Goal: Task Accomplishment & Management: Use online tool/utility

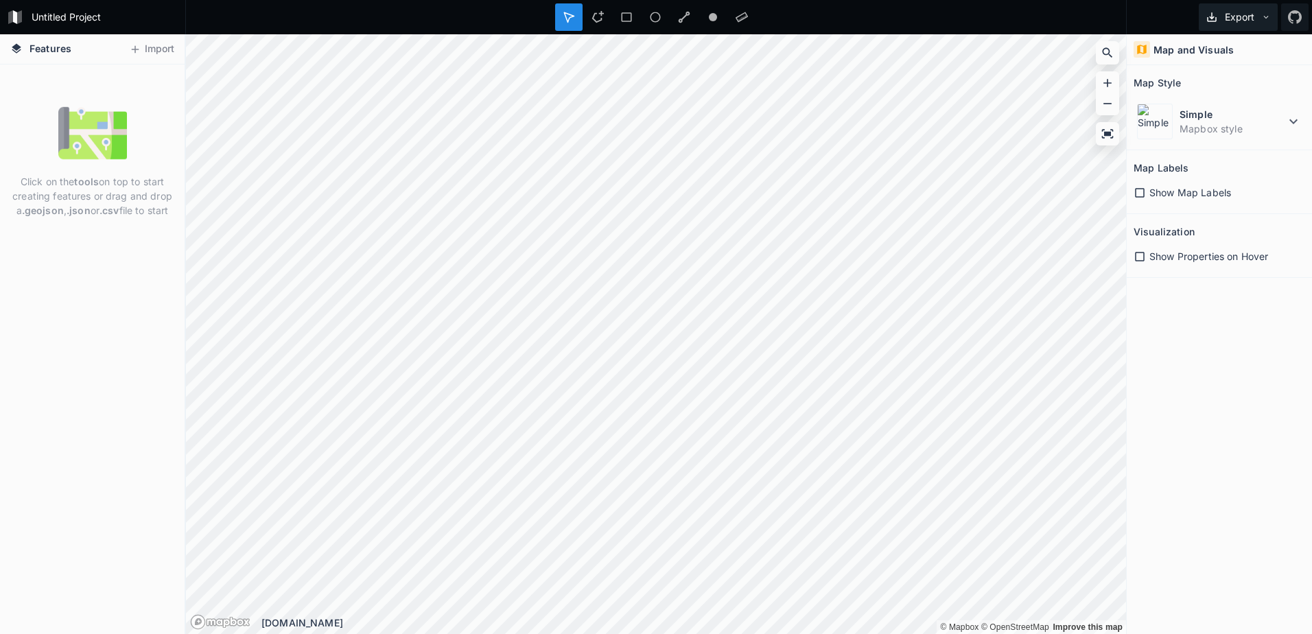
click at [1238, 14] on button "Export" at bounding box center [1238, 16] width 79 height 27
click at [1224, 348] on div "Map and Visuals Map Style Simple Mapbox style Map Labels Show Map Labels Visual…" at bounding box center [1219, 334] width 185 height 600
click at [143, 49] on button "Import" at bounding box center [151, 49] width 59 height 22
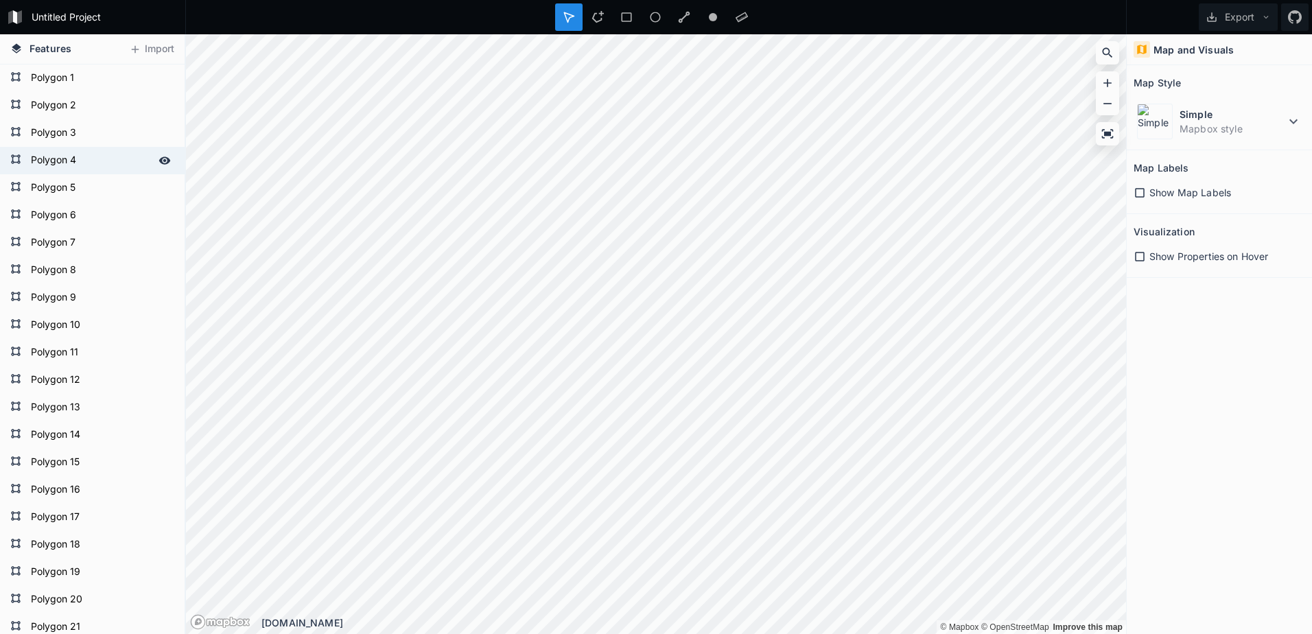
click at [41, 151] on form "Polygon 4" at bounding box center [91, 160] width 128 height 21
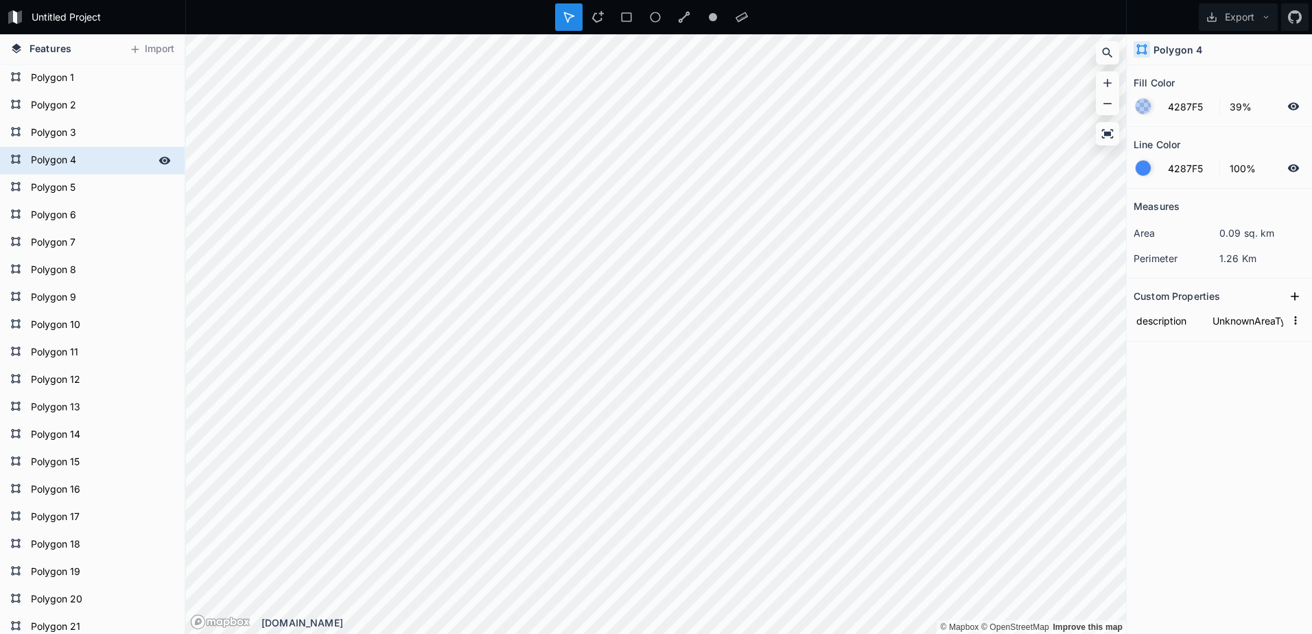
click at [159, 163] on icon at bounding box center [165, 160] width 12 height 12
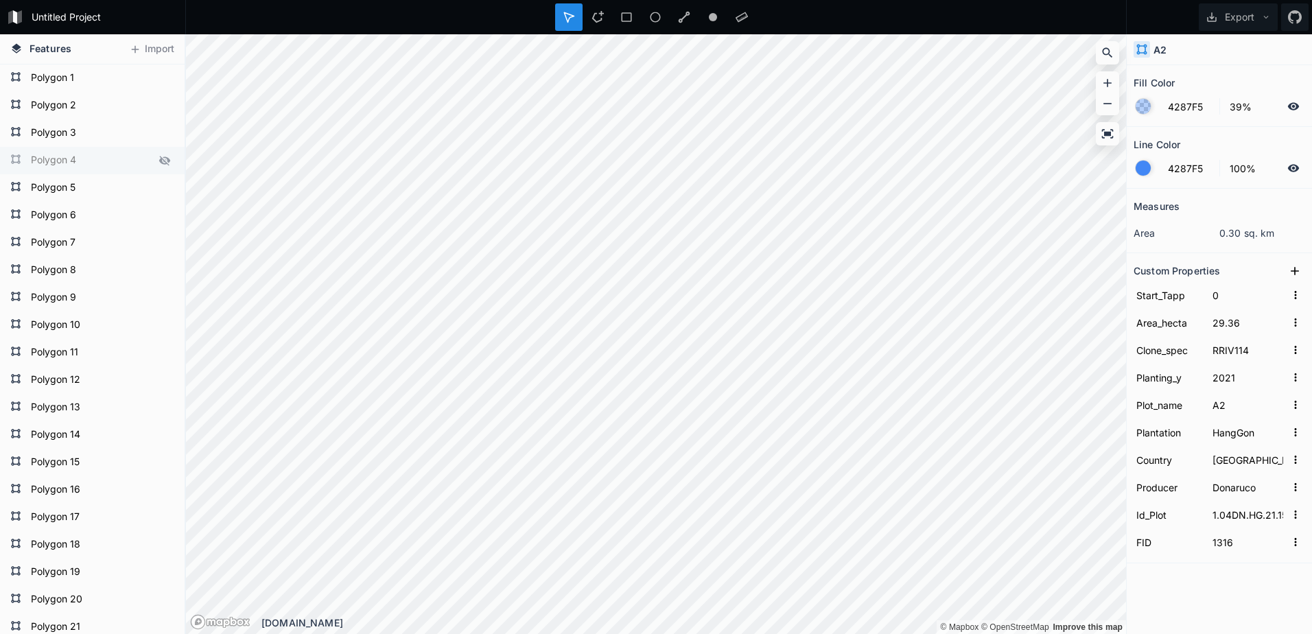
click at [159, 156] on icon at bounding box center [165, 160] width 12 height 12
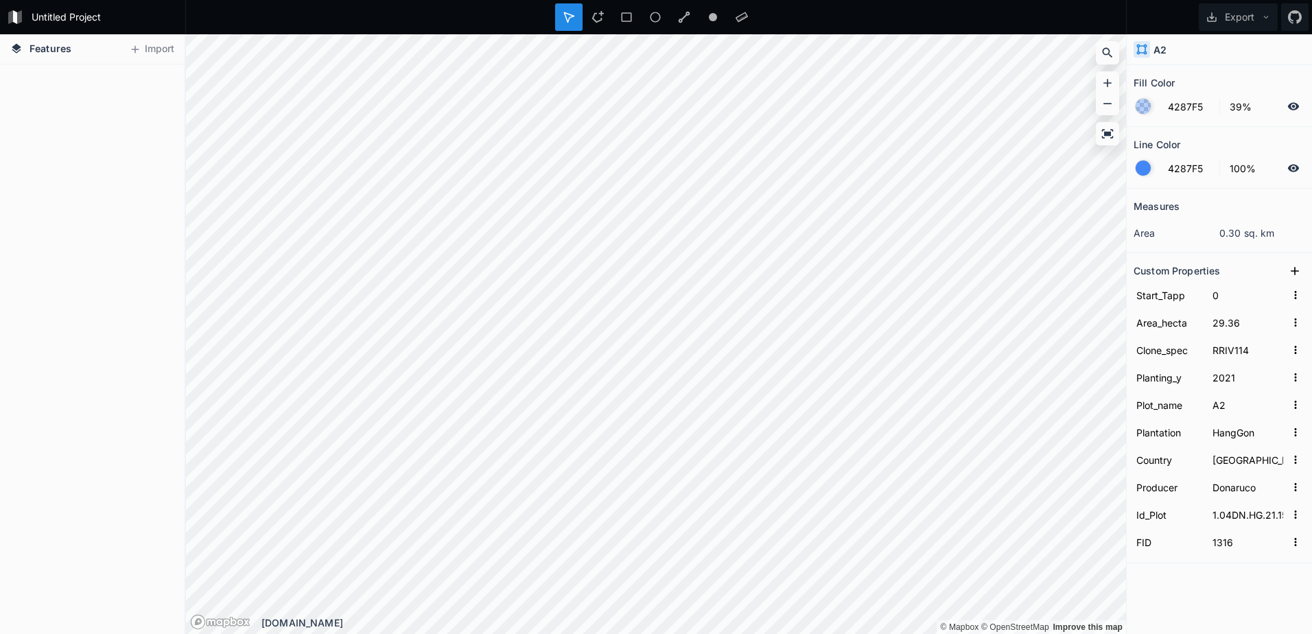
scroll to position [198699, 0]
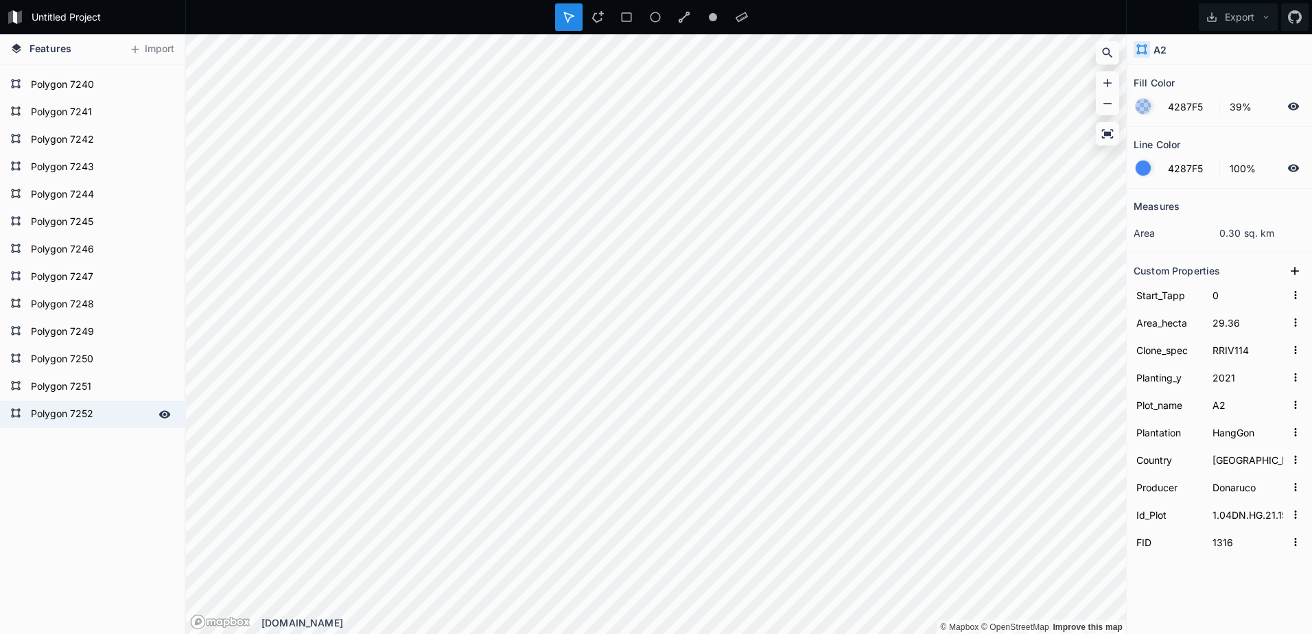
click at [51, 412] on form "Polygon 7252" at bounding box center [91, 414] width 128 height 21
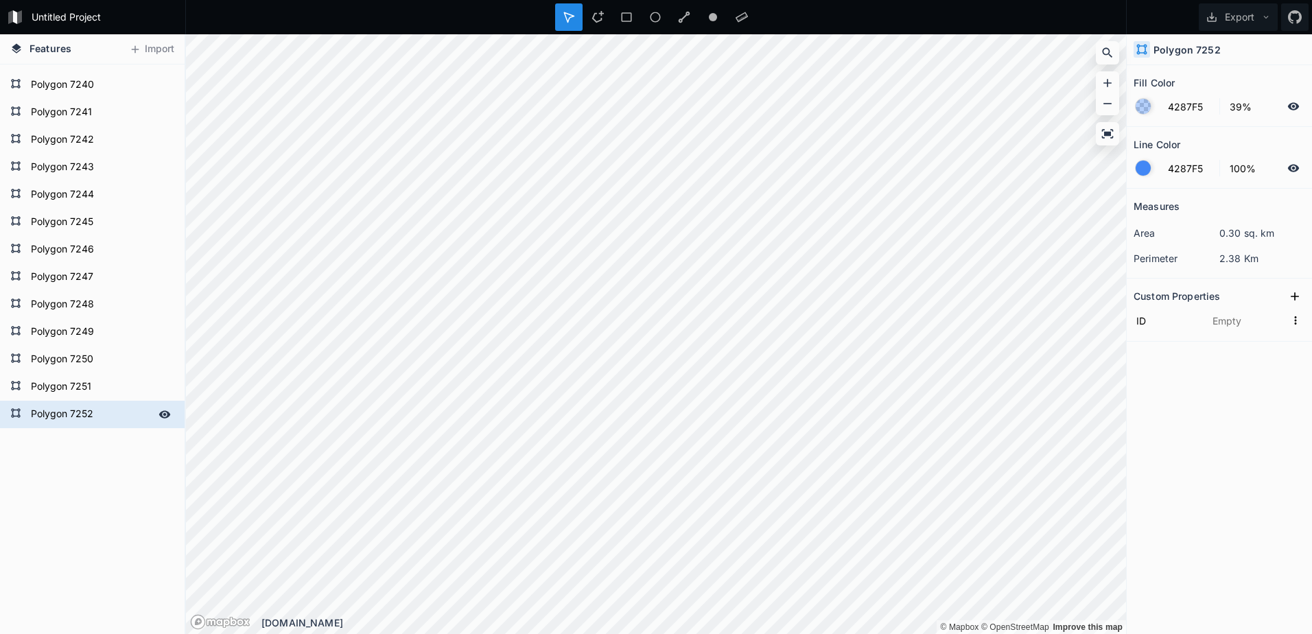
click at [82, 412] on form "Polygon 7252" at bounding box center [91, 414] width 128 height 21
click at [67, 412] on form "Polygon 7252" at bounding box center [91, 414] width 128 height 21
click at [0, 0] on icon at bounding box center [0, 0] width 0 height 0
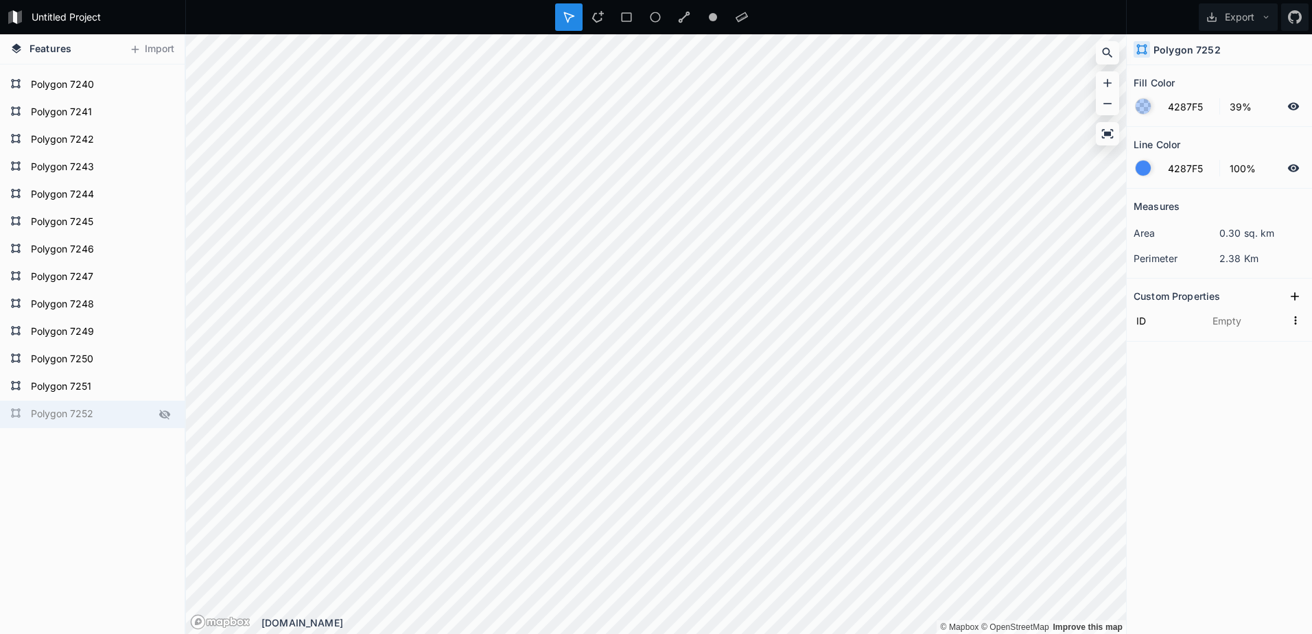
click at [159, 414] on icon at bounding box center [164, 415] width 11 height 10
click at [1112, 132] on icon at bounding box center [1108, 134] width 14 height 14
click at [1245, 15] on button "Export" at bounding box center [1238, 16] width 79 height 27
click at [1239, 15] on button "Export" at bounding box center [1238, 16] width 79 height 27
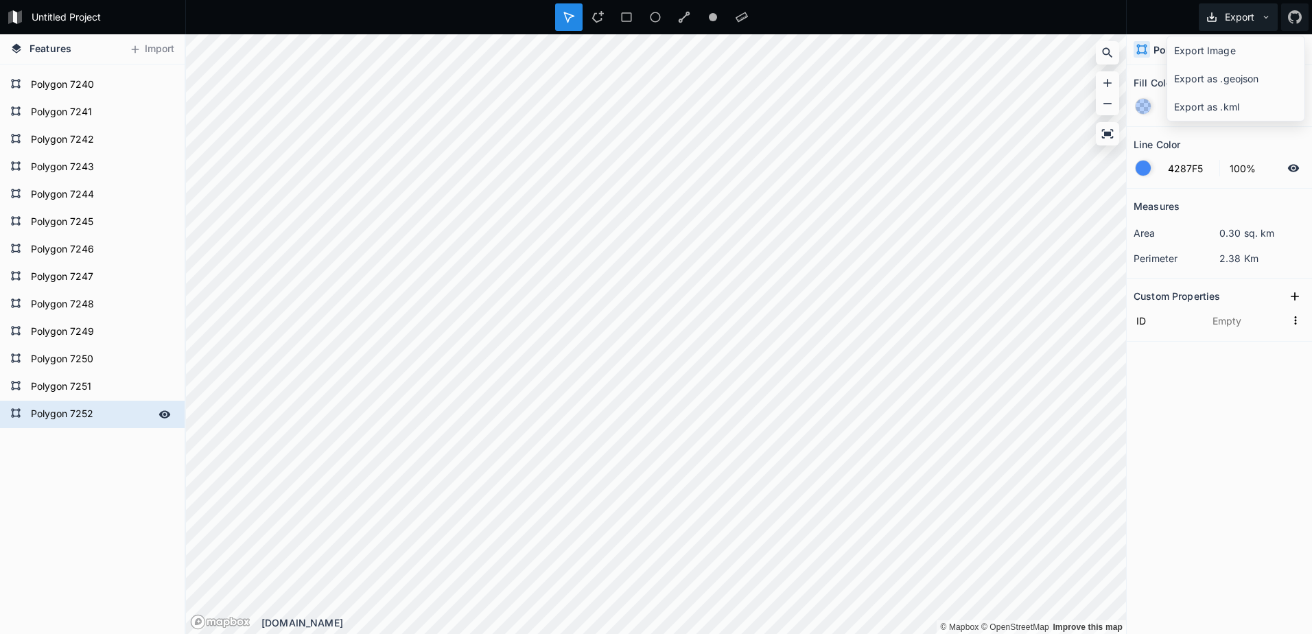
click at [1239, 15] on button "Export" at bounding box center [1238, 16] width 79 height 27
click at [1300, 10] on icon at bounding box center [1295, 17] width 14 height 14
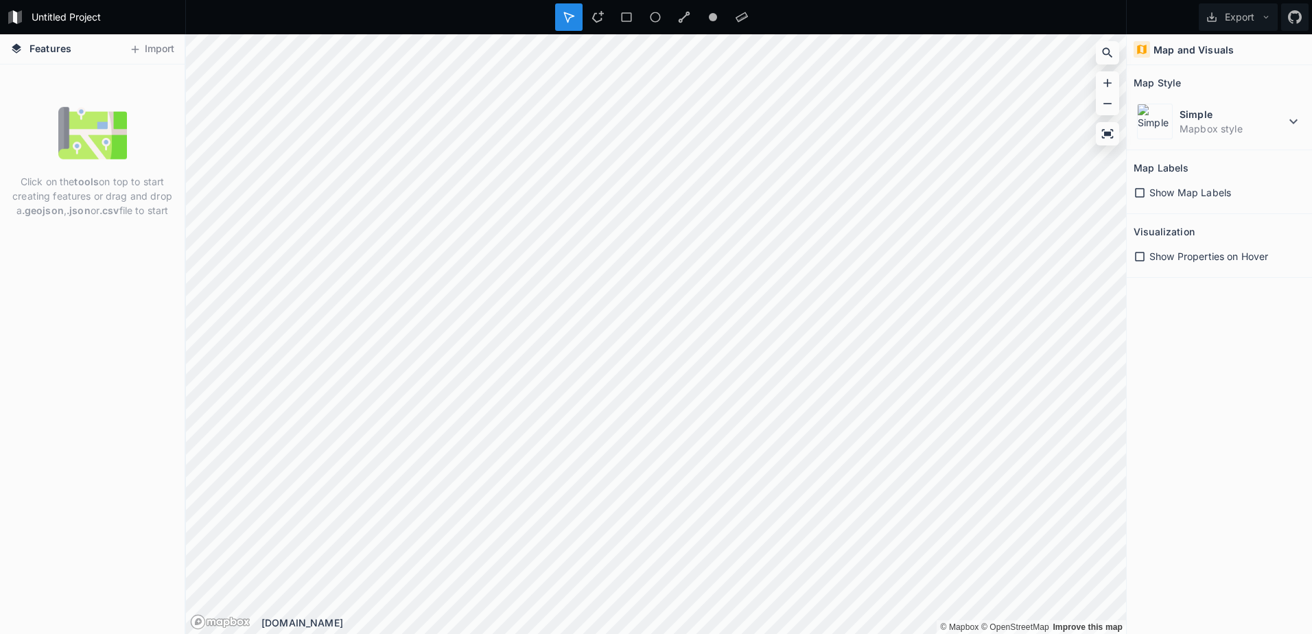
click at [1234, 360] on div "Map and Visuals Map Style Simple Mapbox style Map Labels Show Map Labels Visual…" at bounding box center [1219, 334] width 185 height 600
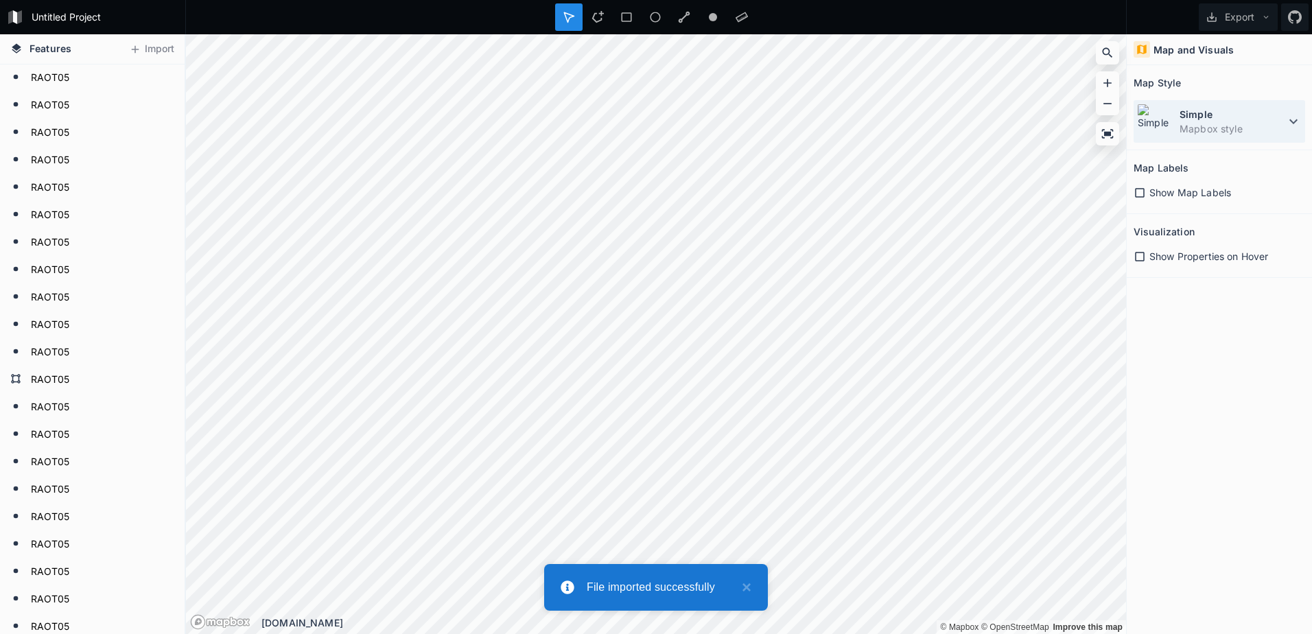
click at [1296, 117] on icon at bounding box center [1293, 121] width 16 height 16
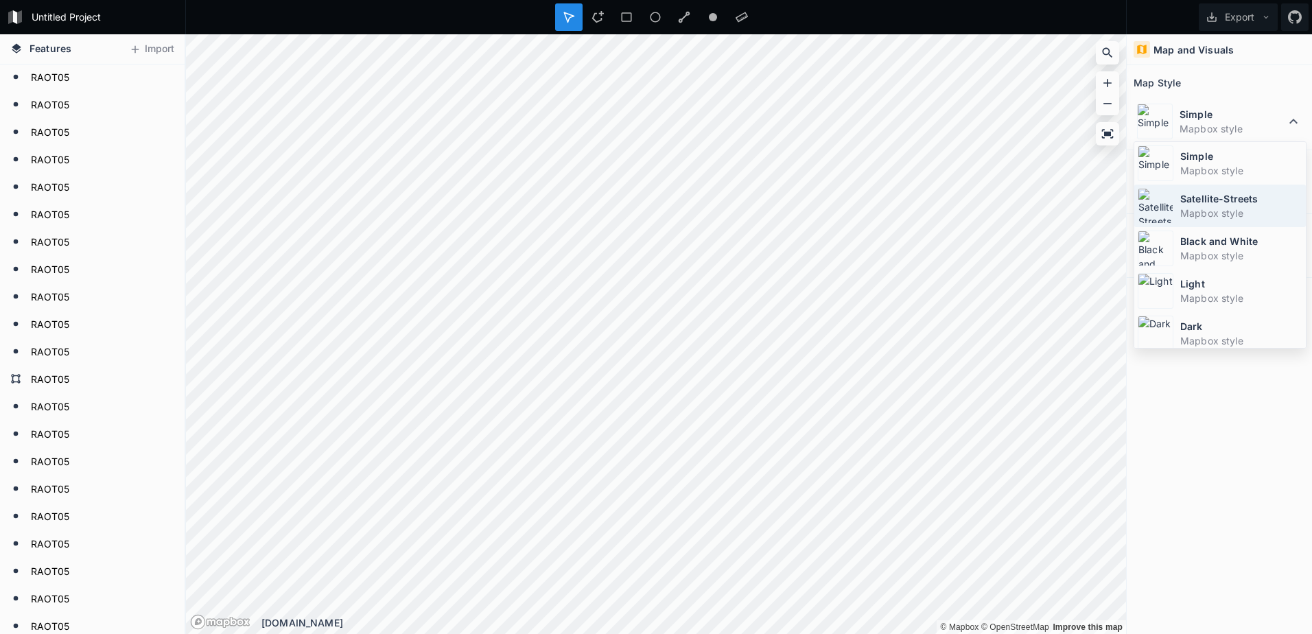
click at [1207, 227] on div "Satellite-Streets Mapbox style" at bounding box center [1220, 248] width 172 height 43
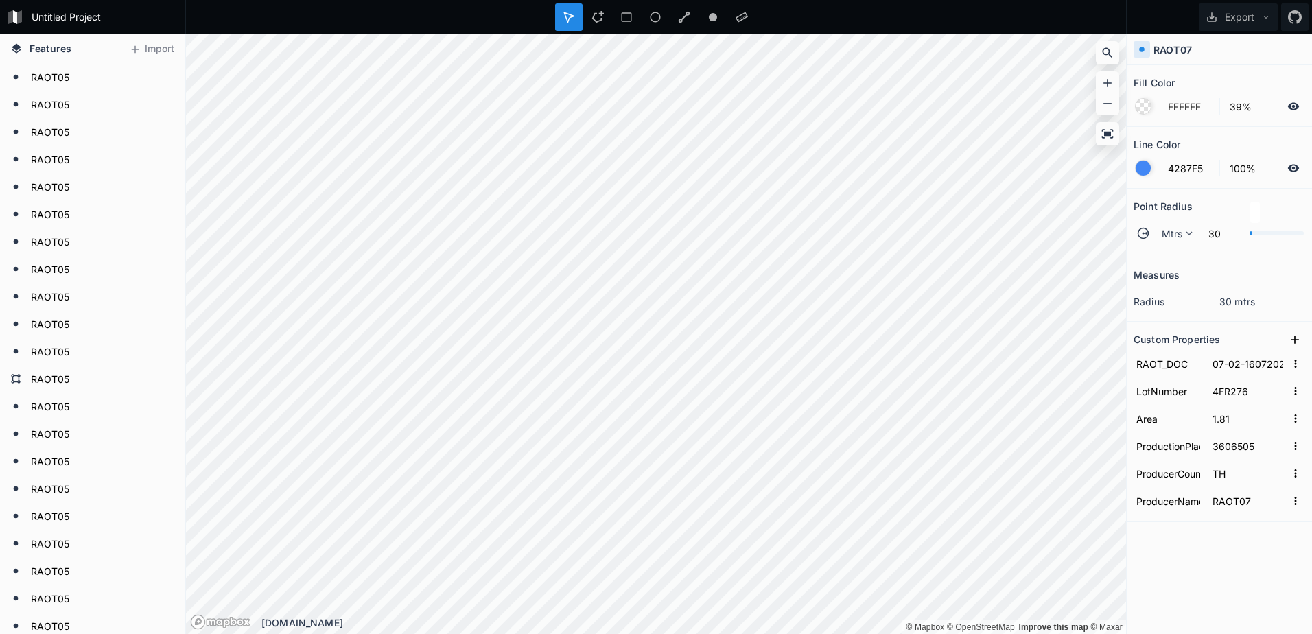
type input "4287F5"
type input "05-02-4072024-03"
type input "4.03"
type input "05-02-4072024-03_POLYGON-101"
type input "RAOT05"
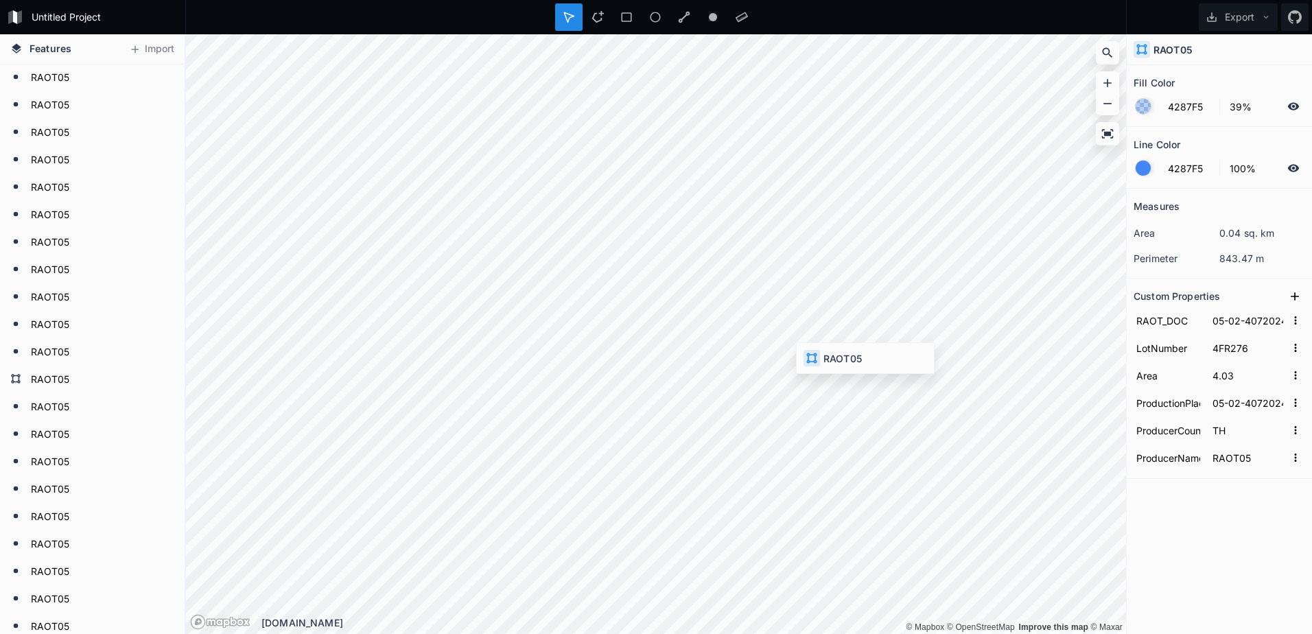
type input "4.06"
type input "05-02-4072024-03_POLYGON-88"
